Goal: Check status: Check status

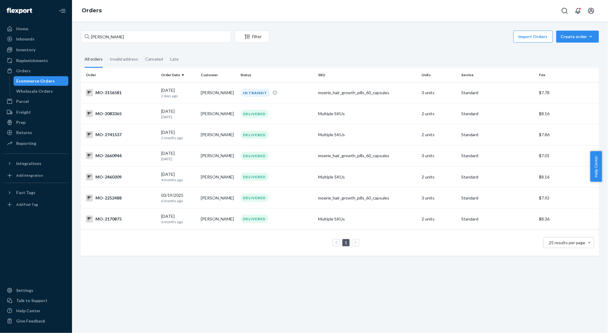
click at [26, 79] on div "Ecommerce Orders" at bounding box center [35, 81] width 38 height 6
click at [109, 42] on input "[PERSON_NAME]" at bounding box center [156, 37] width 150 height 12
click at [111, 36] on input "[PERSON_NAME]" at bounding box center [156, 37] width 150 height 12
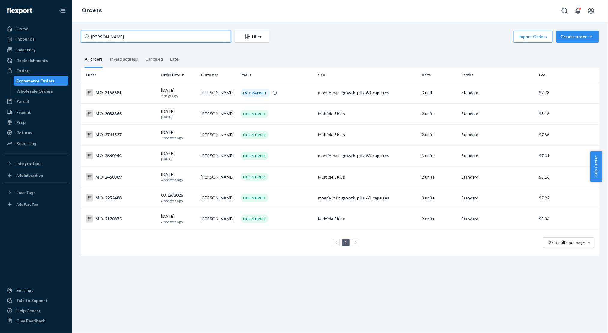
click at [111, 36] on input "[PERSON_NAME]" at bounding box center [156, 37] width 150 height 12
paste input "[PERSON_NAME]"
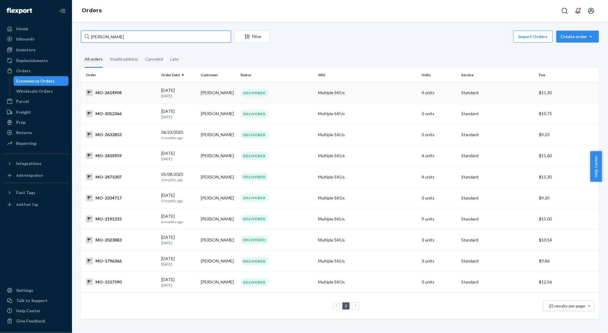
type input "[PERSON_NAME]"
click at [150, 91] on div "MO-2614904" at bounding box center [121, 92] width 70 height 7
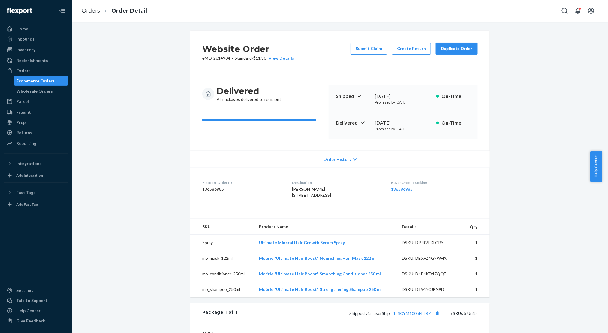
click at [219, 58] on p "# MO-2614904 • Standard / $11.30 View Details" at bounding box center [248, 58] width 92 height 6
copy p "2614904"
click at [196, 74] on div "Delivered All packages delivered to recipient Shipped [DATE] Promised by [DATE]…" at bounding box center [339, 111] width 299 height 77
drag, startPoint x: 202, startPoint y: 58, endPoint x: 228, endPoint y: 58, distance: 26.4
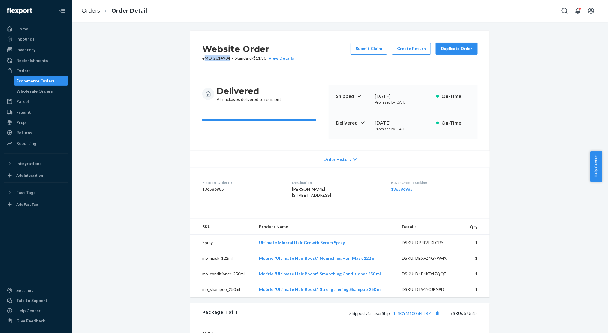
click at [228, 58] on p "# MO-2614904 • Standard / $11.30 View Details" at bounding box center [248, 58] width 92 height 6
copy p "MO-2614904"
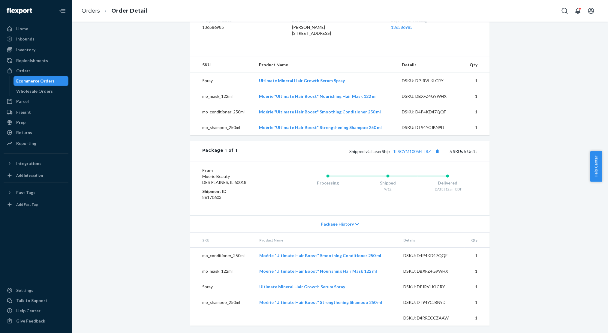
scroll to position [95, 0]
